Goal: Information Seeking & Learning: Learn about a topic

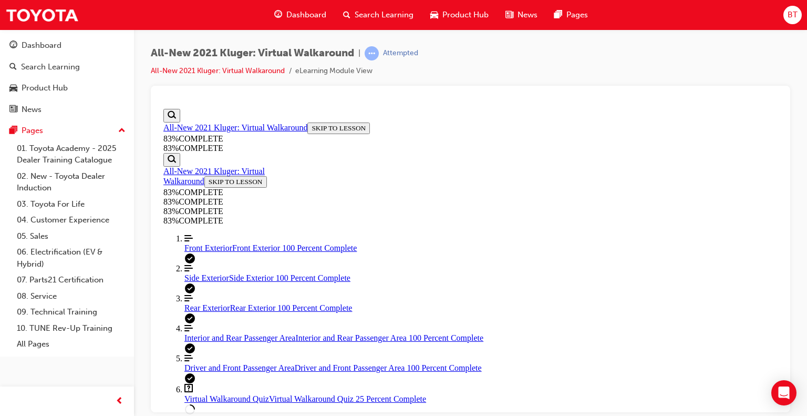
scroll to position [151, 0]
drag, startPoint x: 779, startPoint y: 234, endPoint x: 948, endPoint y: 410, distance: 244.6
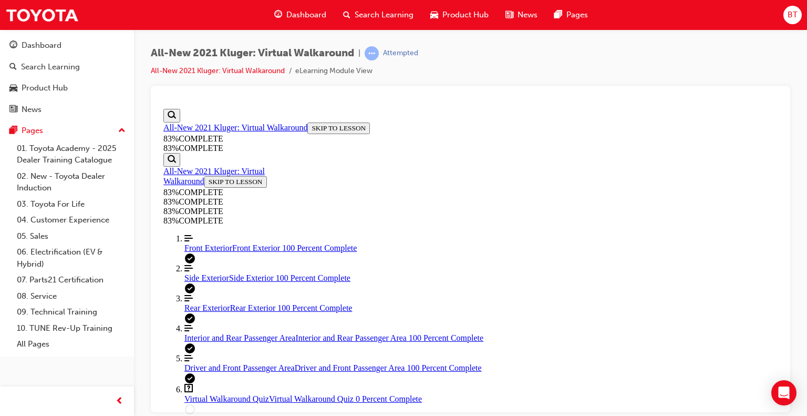
scroll to position [239, 0]
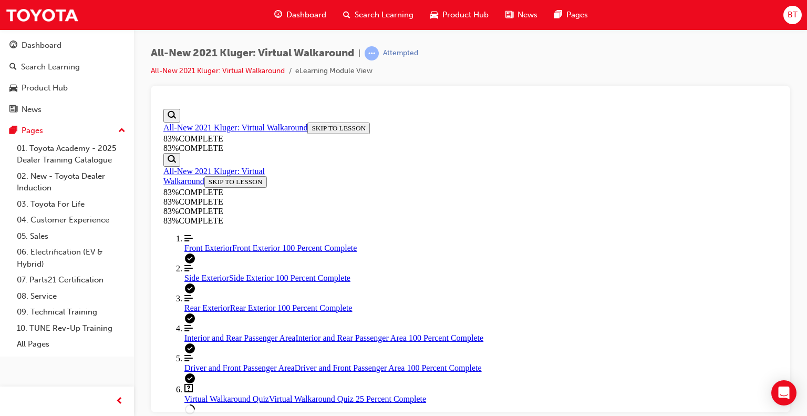
drag, startPoint x: 776, startPoint y: 203, endPoint x: 944, endPoint y: 391, distance: 251.7
drag, startPoint x: 425, startPoint y: 232, endPoint x: 421, endPoint y: 215, distance: 17.8
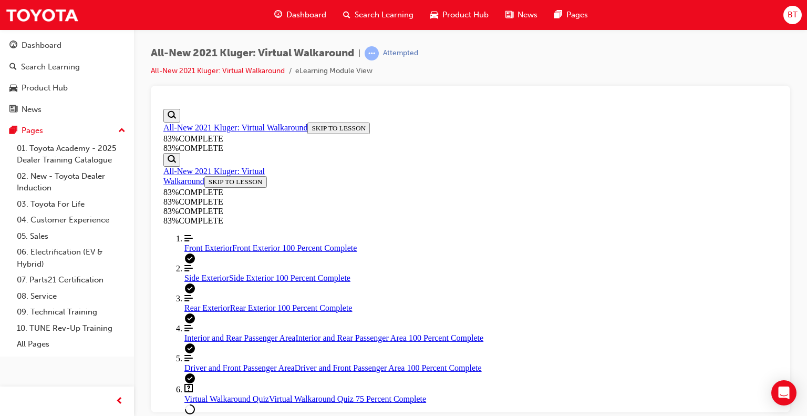
drag, startPoint x: 775, startPoint y: 198, endPoint x: 941, endPoint y: 387, distance: 251.8
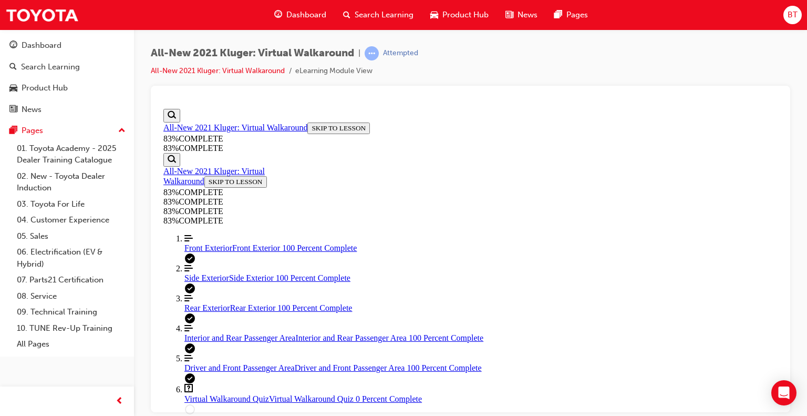
scroll to position [67, 0]
click at [782, 227] on div at bounding box center [471, 249] width 640 height 326
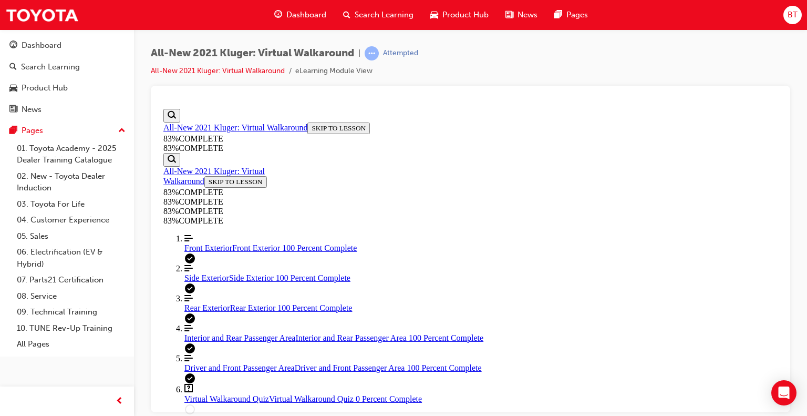
scroll to position [158, 0]
drag, startPoint x: 777, startPoint y: 227, endPoint x: 948, endPoint y: 394, distance: 239.4
drag, startPoint x: 782, startPoint y: 279, endPoint x: 782, endPoint y: 288, distance: 8.9
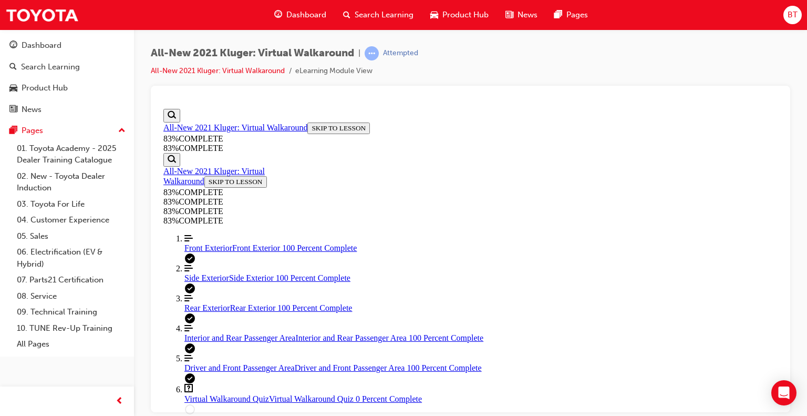
click at [782, 288] on div at bounding box center [471, 249] width 640 height 326
drag, startPoint x: 778, startPoint y: 213, endPoint x: 964, endPoint y: 391, distance: 257.3
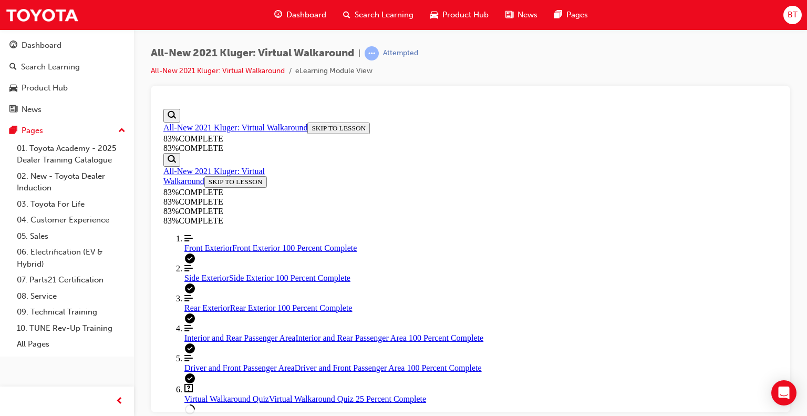
drag, startPoint x: 503, startPoint y: 324, endPoint x: 479, endPoint y: 291, distance: 40.4
drag, startPoint x: 483, startPoint y: 280, endPoint x: 482, endPoint y: 268, distance: 12.1
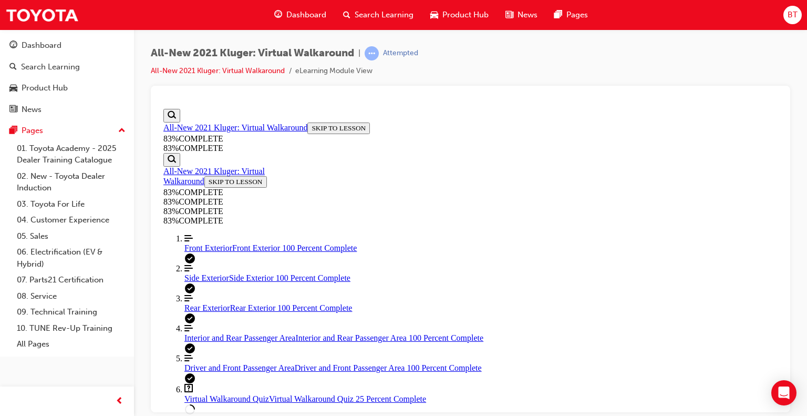
drag, startPoint x: 505, startPoint y: 357, endPoint x: 492, endPoint y: 326, distance: 33.2
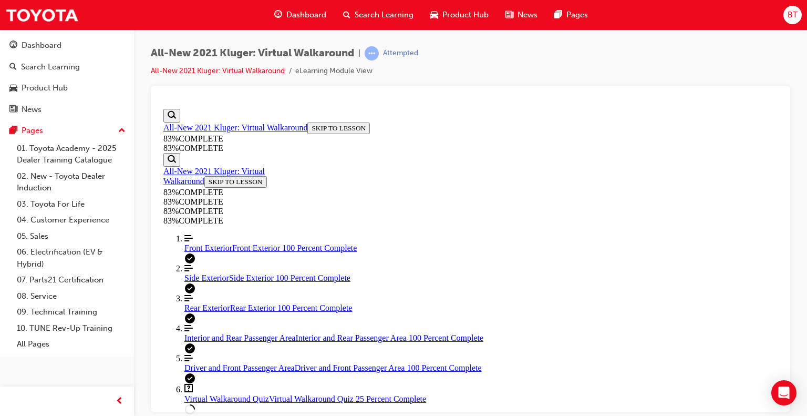
drag, startPoint x: 780, startPoint y: 218, endPoint x: 943, endPoint y: 436, distance: 272.3
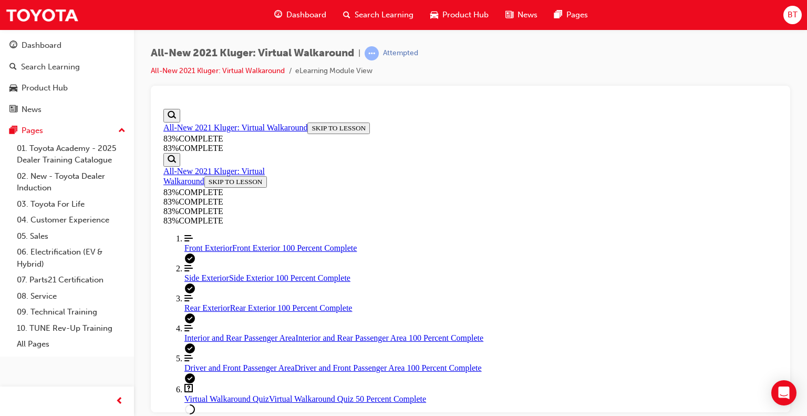
drag, startPoint x: 779, startPoint y: 254, endPoint x: 943, endPoint y: 367, distance: 199.9
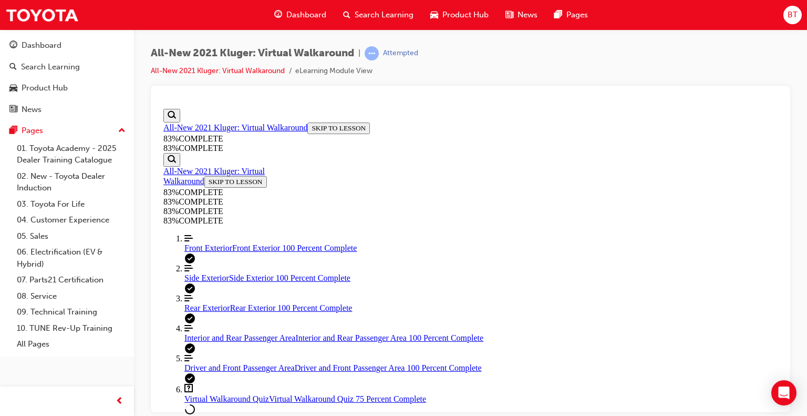
scroll to position [38, 0]
